Goal: Contribute content

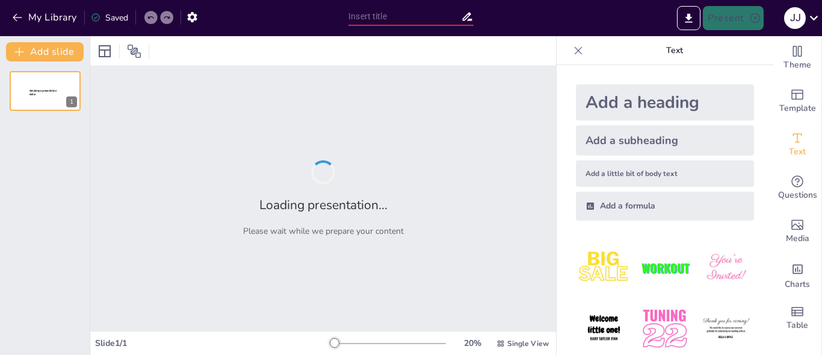
type input "Entre el arrepentimiento y la ley: Consecuencias para un chico de 16 años"
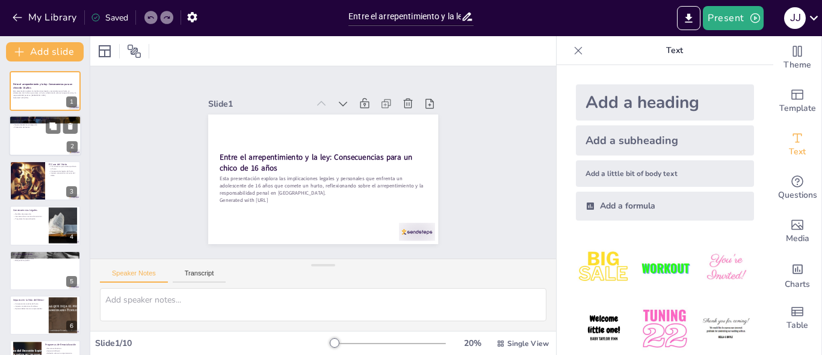
click at [43, 147] on div at bounding box center [45, 136] width 72 height 41
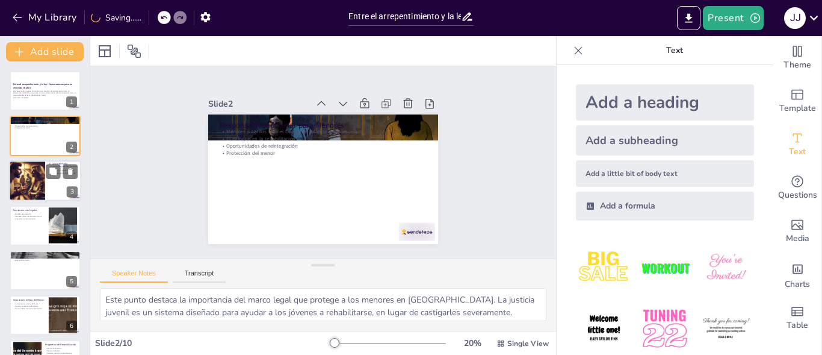
click at [30, 179] on div at bounding box center [27, 180] width 41 height 41
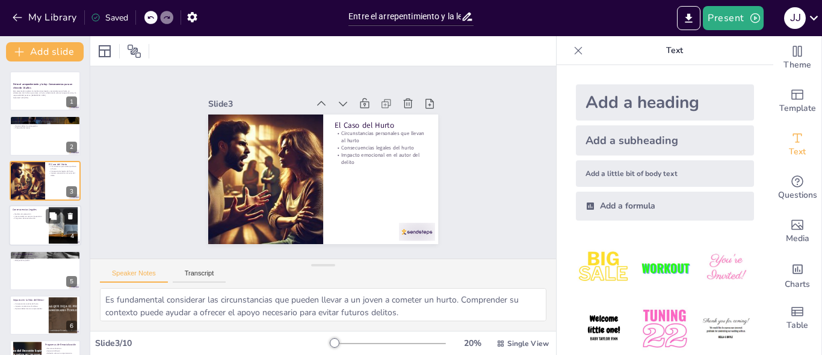
click at [36, 205] on div "Consecuencias Legales Medidas de protección Internamiento en centros de atenció…" at bounding box center [45, 225] width 72 height 41
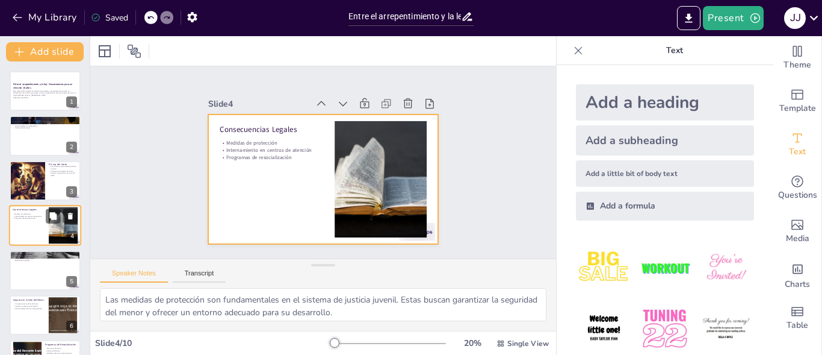
click at [42, 217] on div at bounding box center [45, 225] width 72 height 41
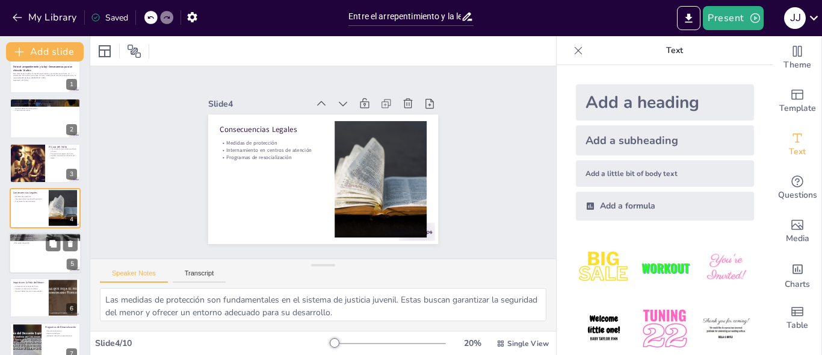
click at [41, 247] on div at bounding box center [45, 252] width 72 height 41
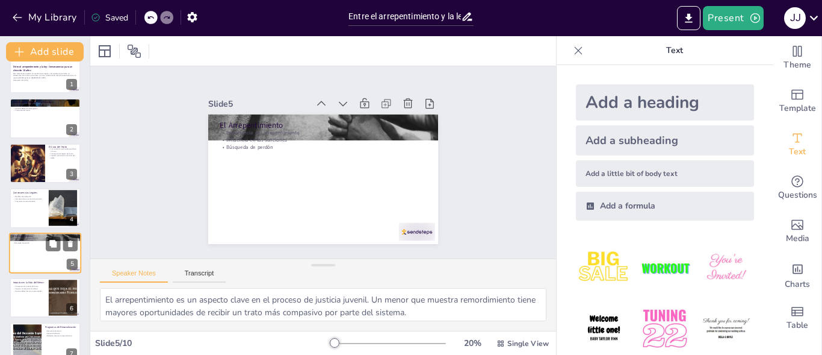
scroll to position [62, 0]
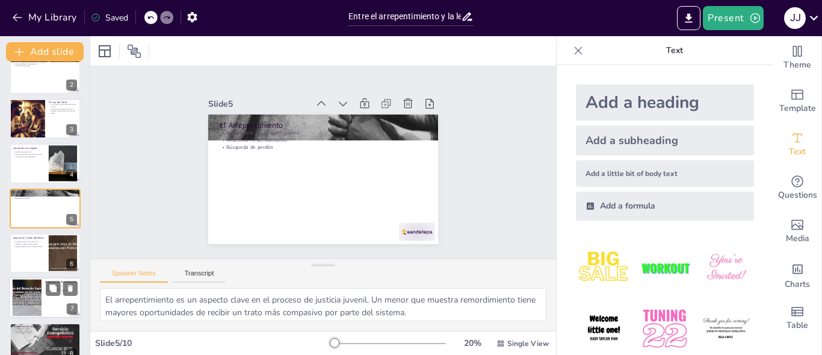
click at [40, 286] on div at bounding box center [27, 297] width 65 height 37
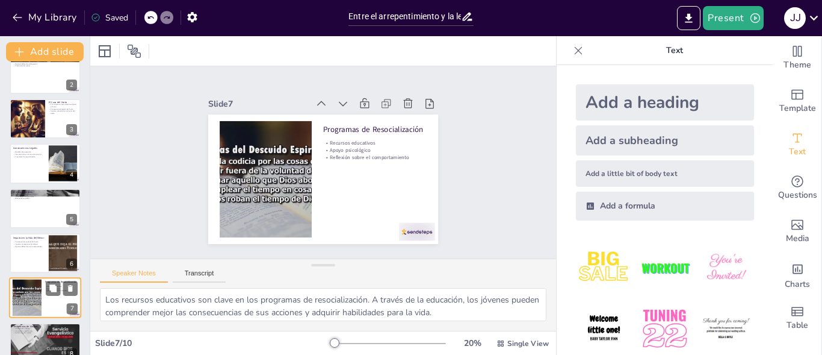
scroll to position [152, 0]
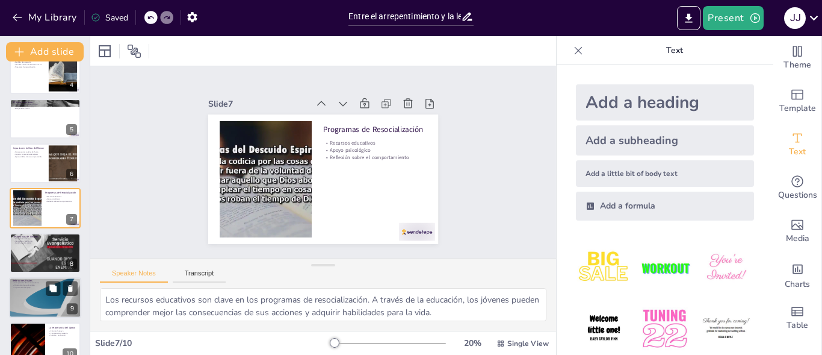
click at [40, 293] on div at bounding box center [45, 297] width 72 height 41
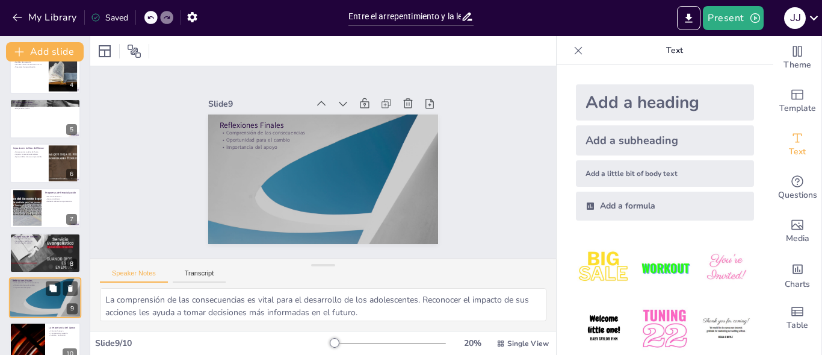
scroll to position [169, 0]
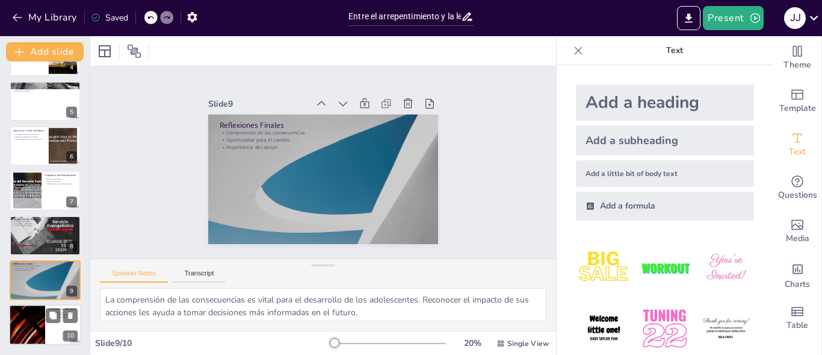
click at [39, 314] on div at bounding box center [27, 325] width 72 height 41
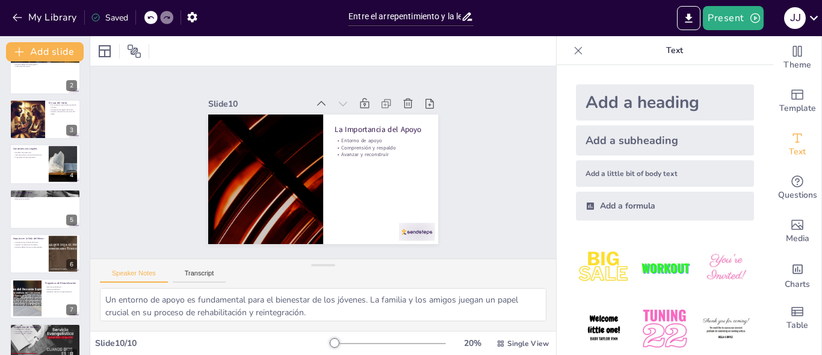
scroll to position [0, 0]
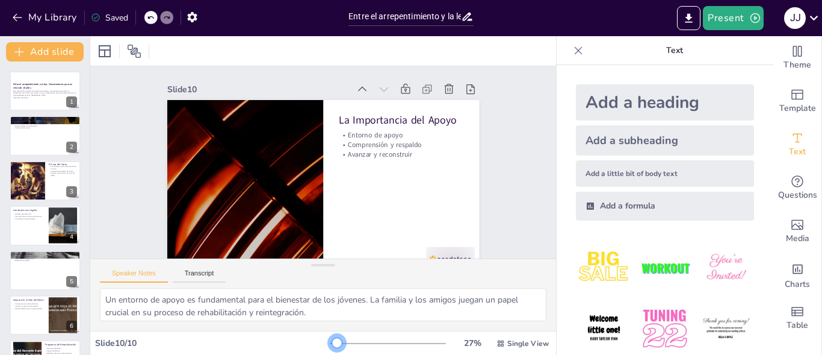
drag, startPoint x: 324, startPoint y: 341, endPoint x: 329, endPoint y: 345, distance: 6.5
click at [332, 345] on div at bounding box center [337, 343] width 10 height 10
click at [28, 169] on div at bounding box center [27, 180] width 41 height 41
type textarea "Es fundamental considerar las circunstancias que pueden llevar a un joven a com…"
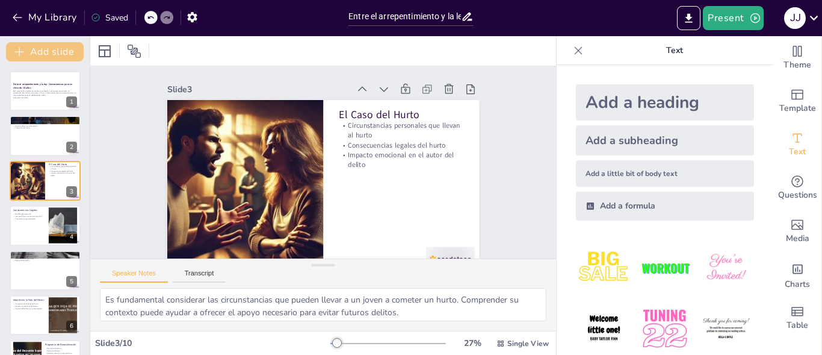
click at [33, 53] on button "Add slide" at bounding box center [45, 51] width 78 height 19
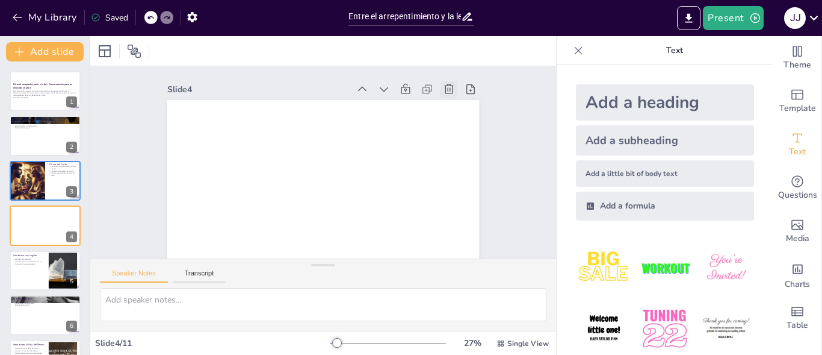
click at [451, 97] on icon at bounding box center [456, 102] width 10 height 11
type textarea "Las medidas de protección son fundamentales en el sistema de justicia juvenil. …"
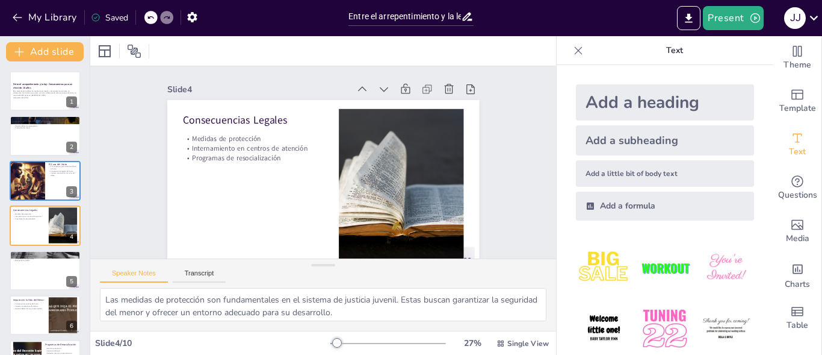
click at [184, 267] on div "Speaker Notes Transcript" at bounding box center [323, 273] width 466 height 29
click at [194, 275] on button "Transcript" at bounding box center [200, 275] width 54 height 13
